Goal: Information Seeking & Learning: Stay updated

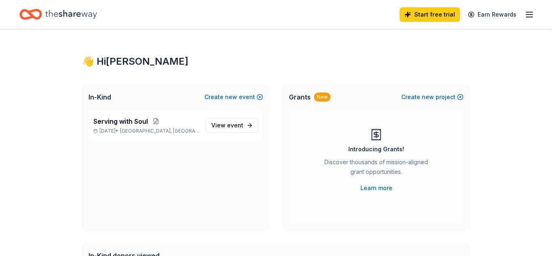
scroll to position [396, 0]
